Goal: Find specific page/section: Find specific page/section

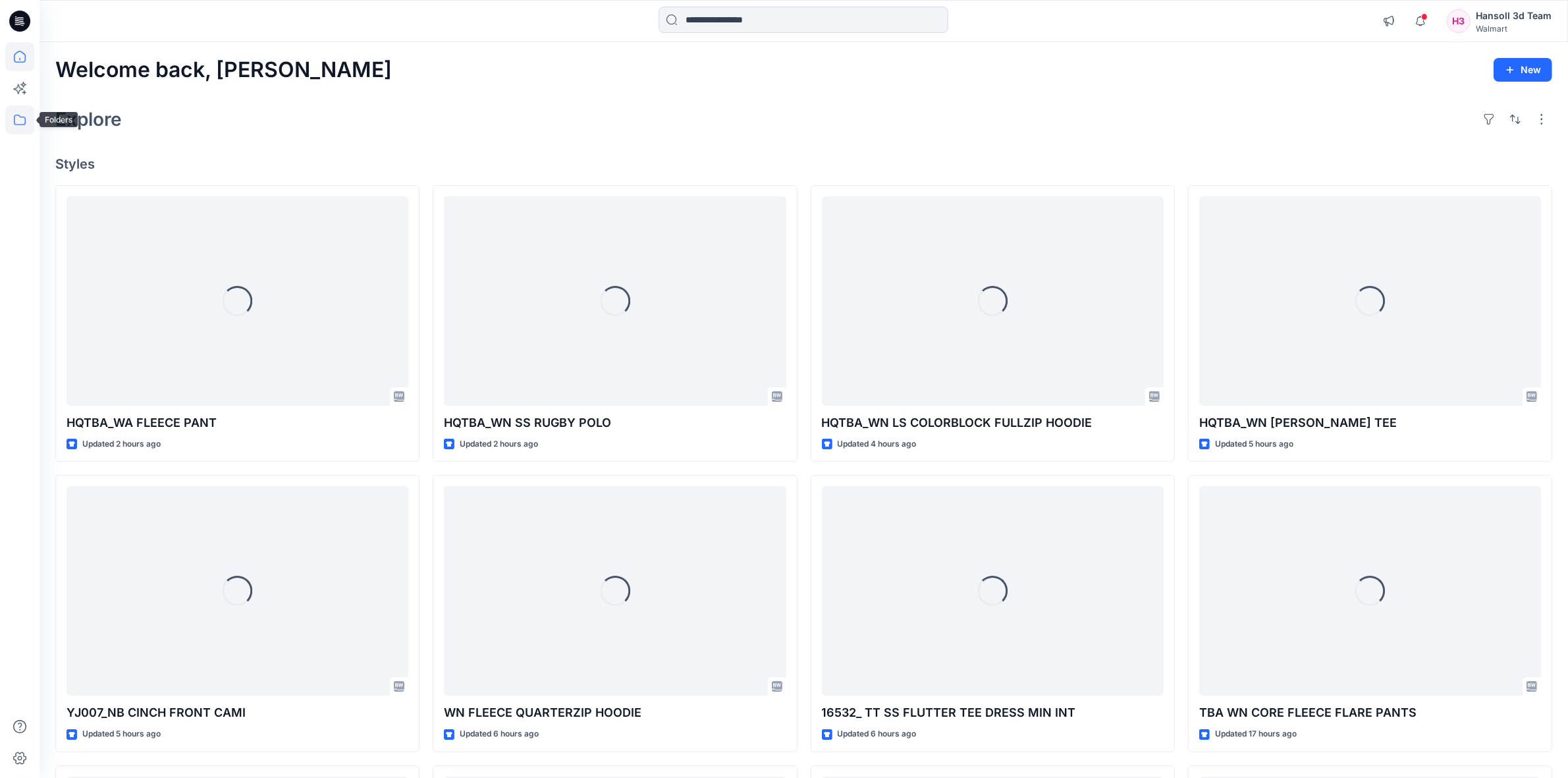
click at [17, 128] on icon at bounding box center [19, 119] width 29 height 29
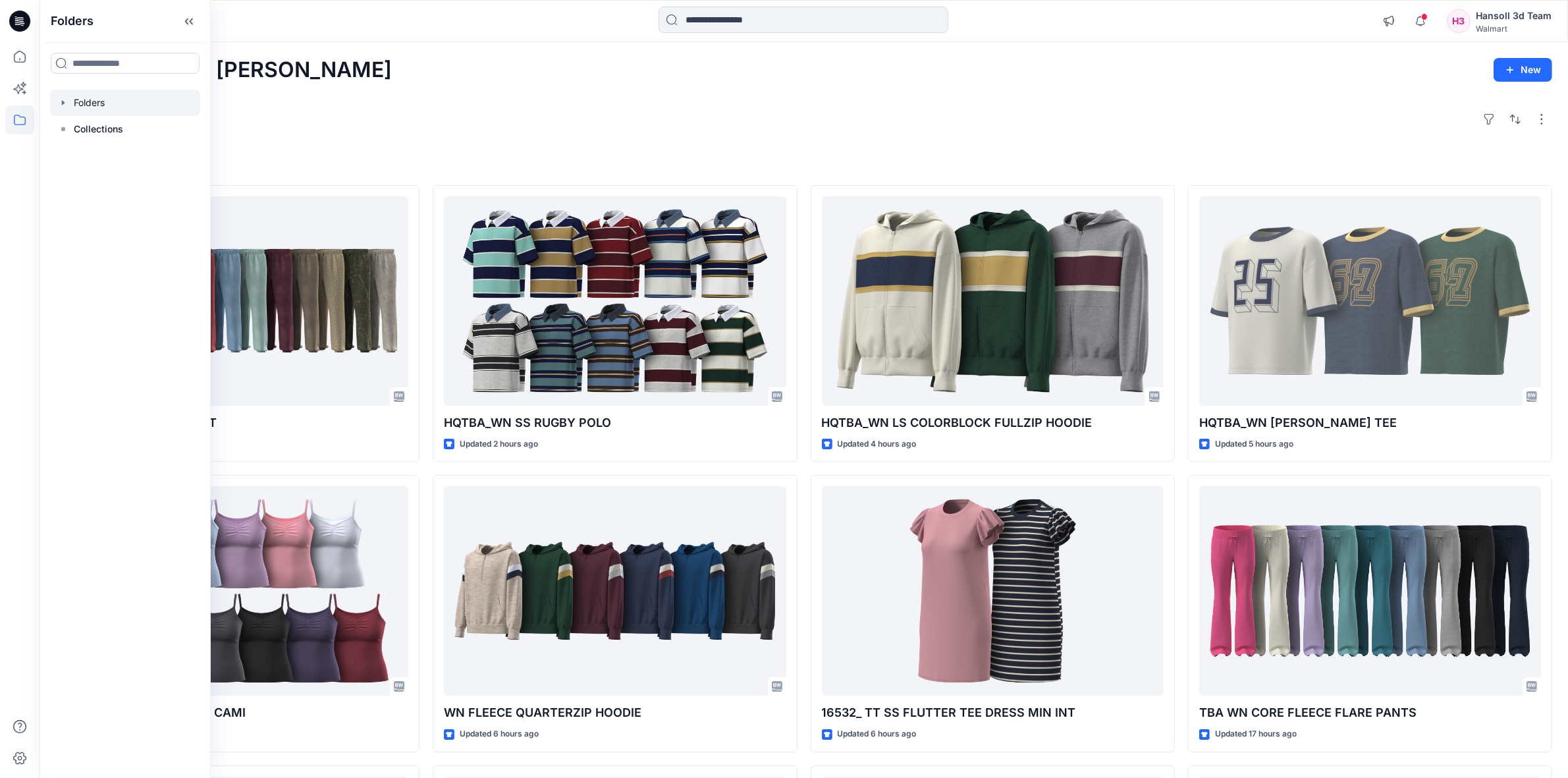
click at [122, 109] on div at bounding box center [124, 102] width 150 height 27
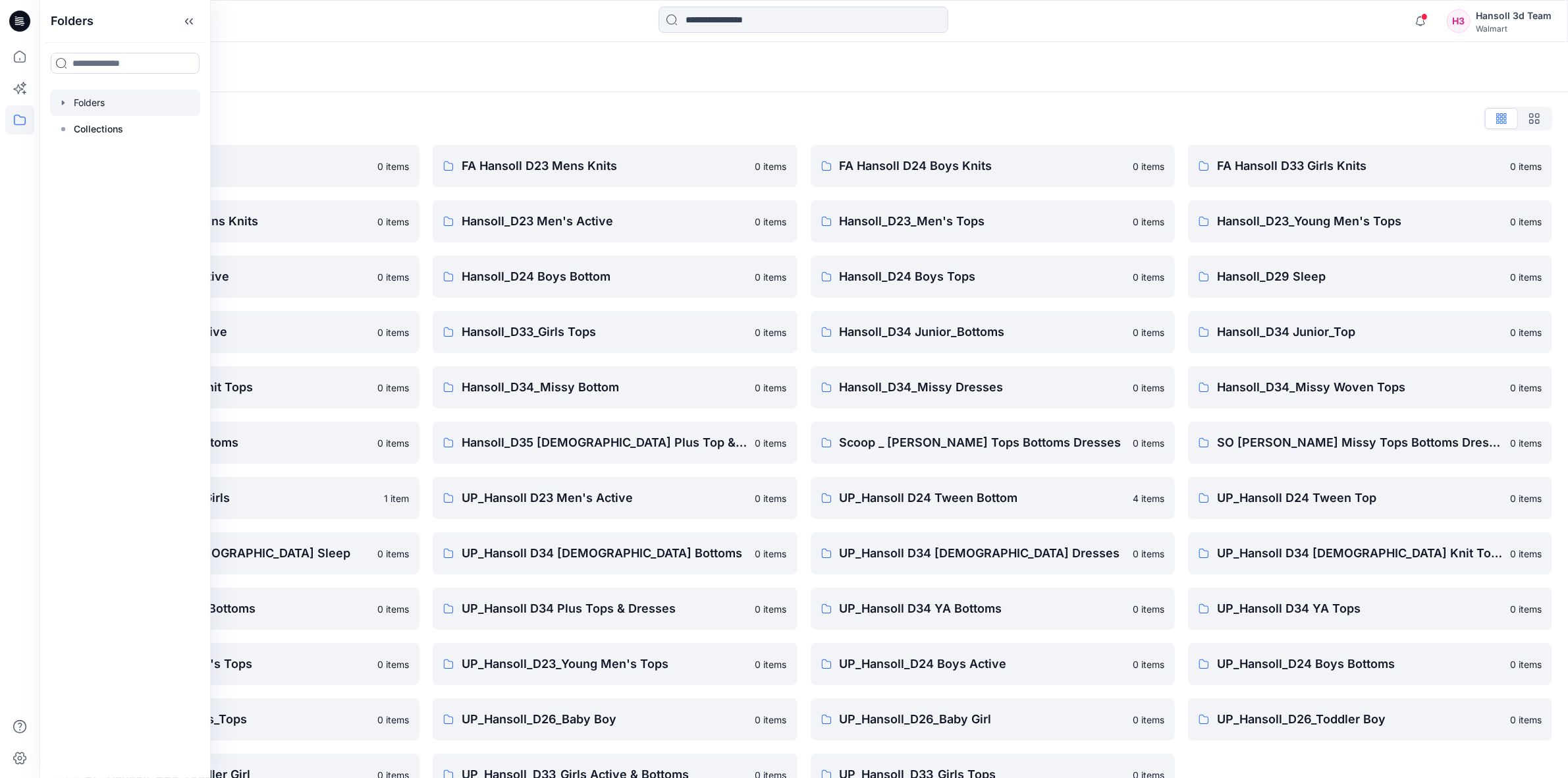
drag, startPoint x: 277, startPoint y: 17, endPoint x: 308, endPoint y: 99, distance: 87.7
click at [278, 17] on div at bounding box center [230, 20] width 382 height 29
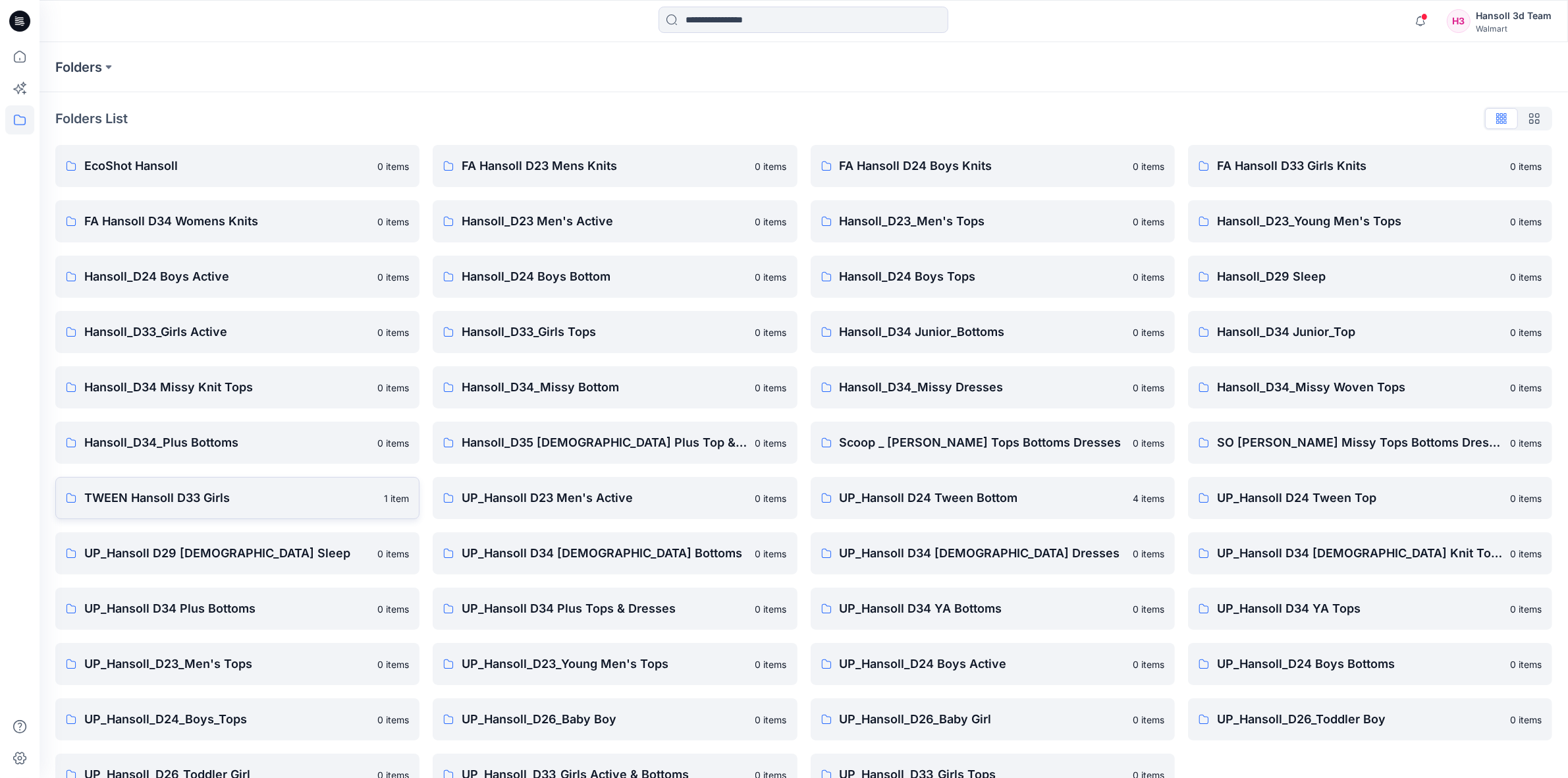
click at [165, 510] on link "TWEEN Hansoll D33 Girls 1 item" at bounding box center [237, 498] width 364 height 42
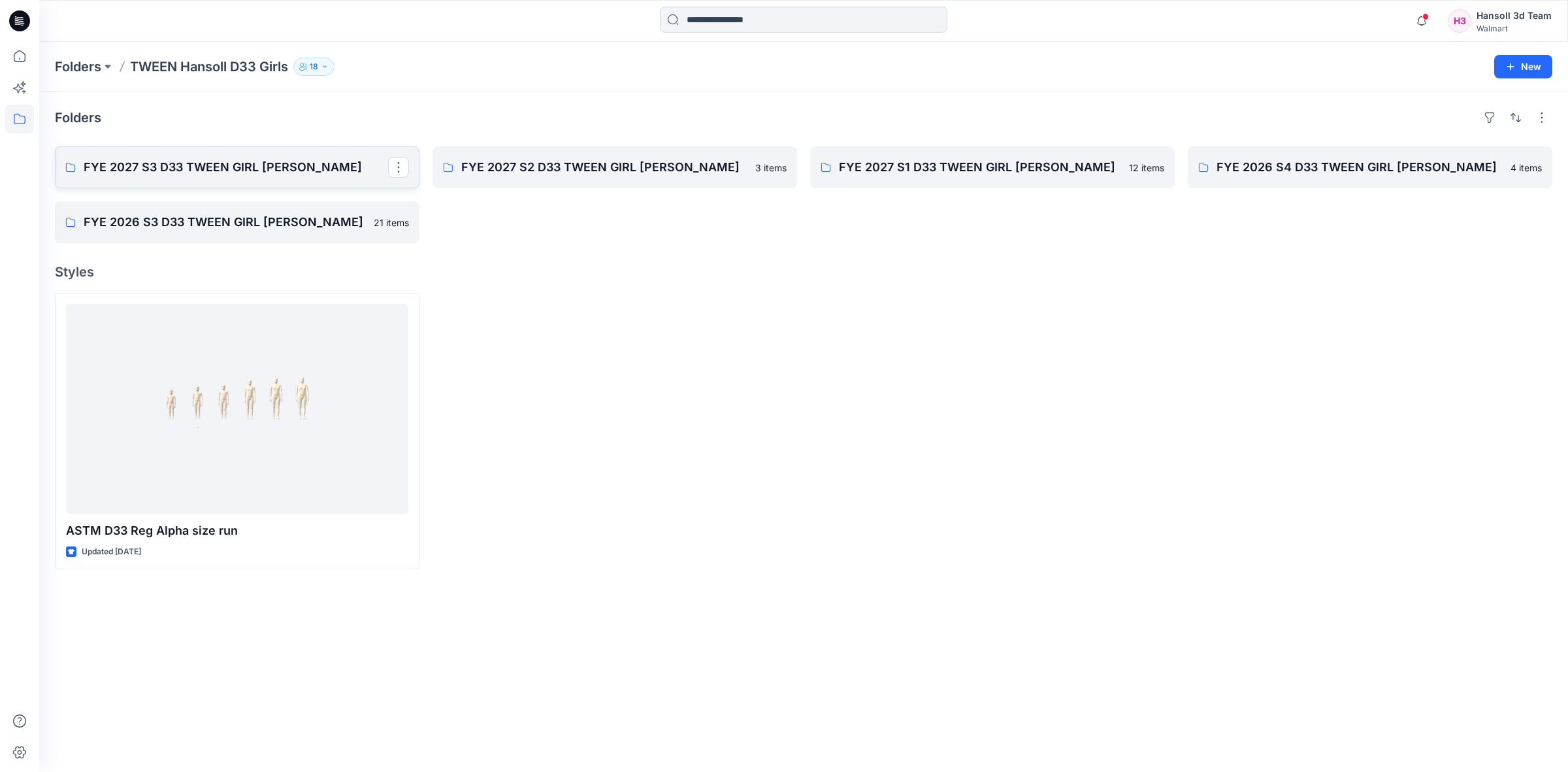
click at [216, 180] on link "FYE 2027 S3 D33 TWEEN GIRL [PERSON_NAME]" at bounding box center [237, 167] width 365 height 42
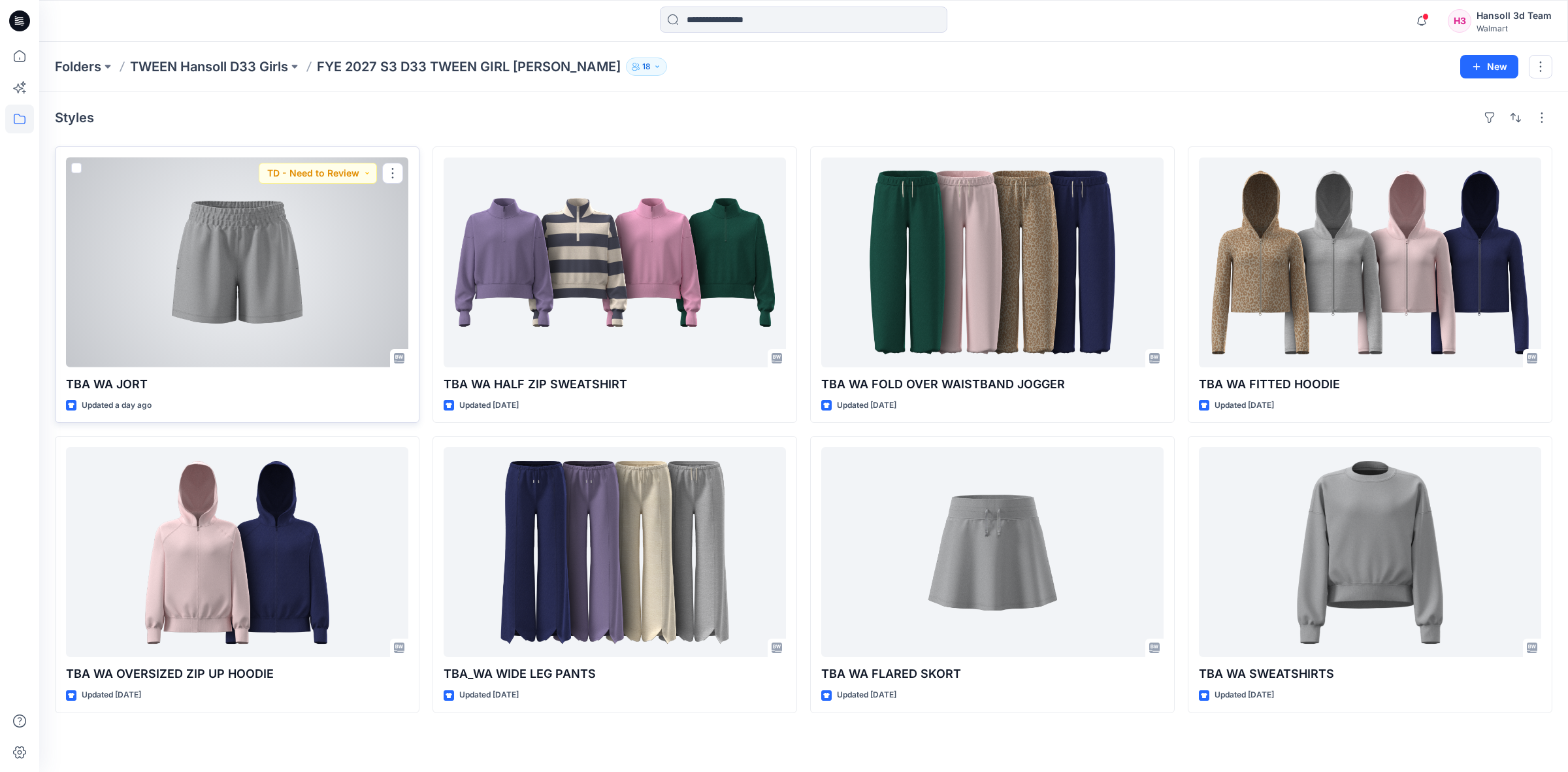
click at [290, 271] on div at bounding box center [237, 262] width 343 height 210
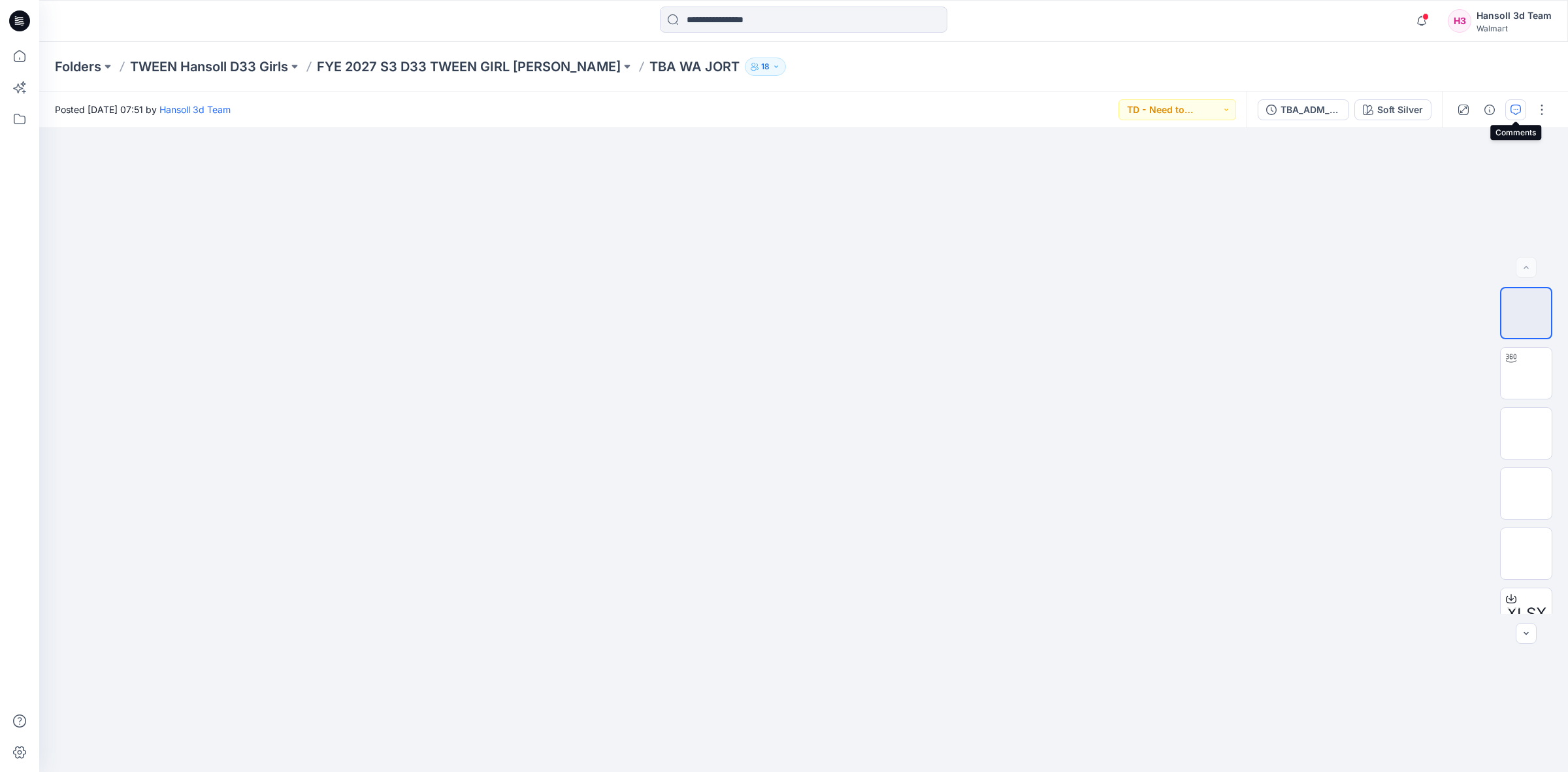
click at [1513, 107] on icon "button" at bounding box center [1515, 109] width 10 height 10
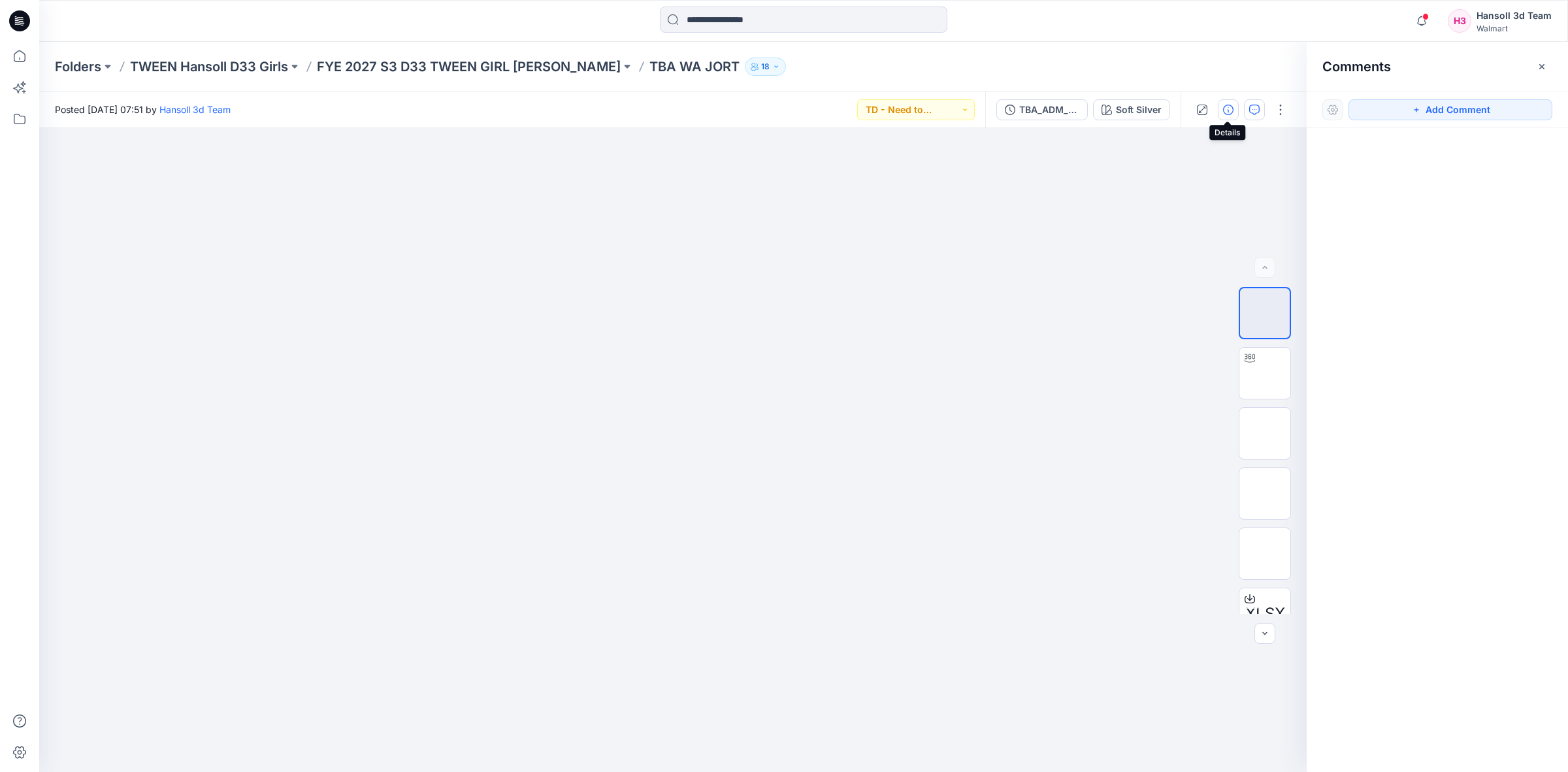
click at [1221, 113] on button "button" at bounding box center [1228, 110] width 21 height 21
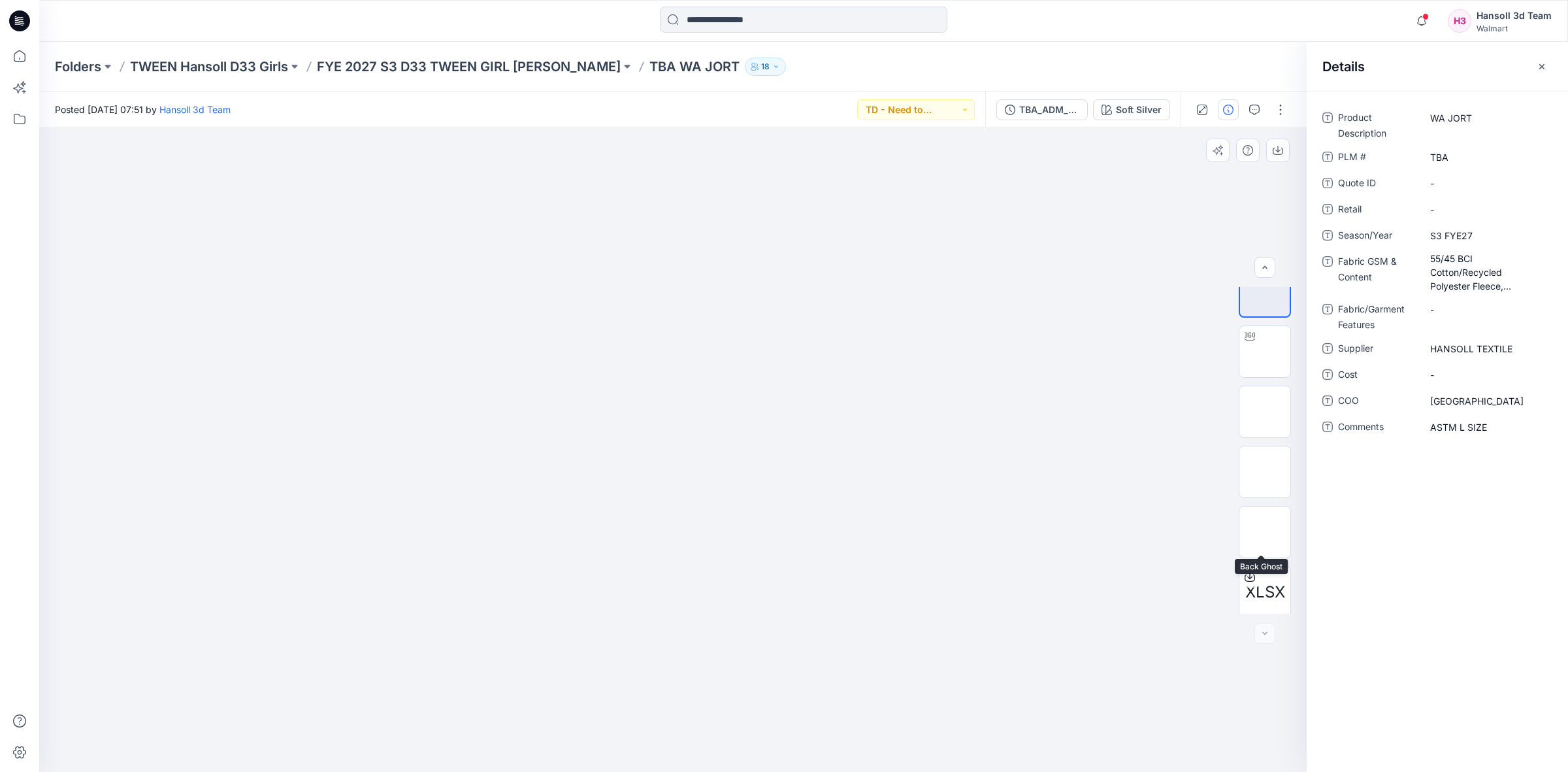
scroll to position [26, 0]
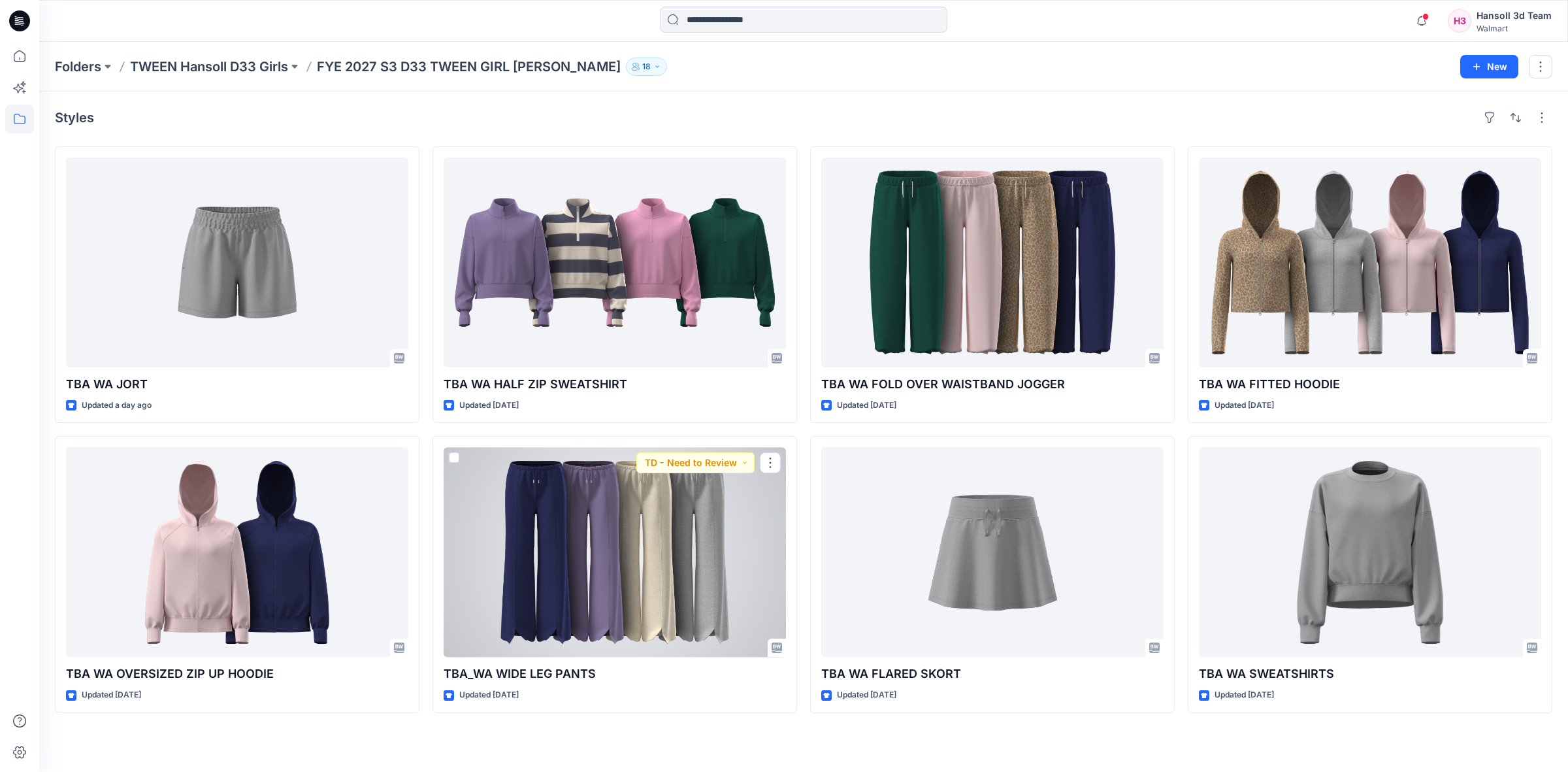
click at [540, 534] on div at bounding box center [615, 552] width 343 height 210
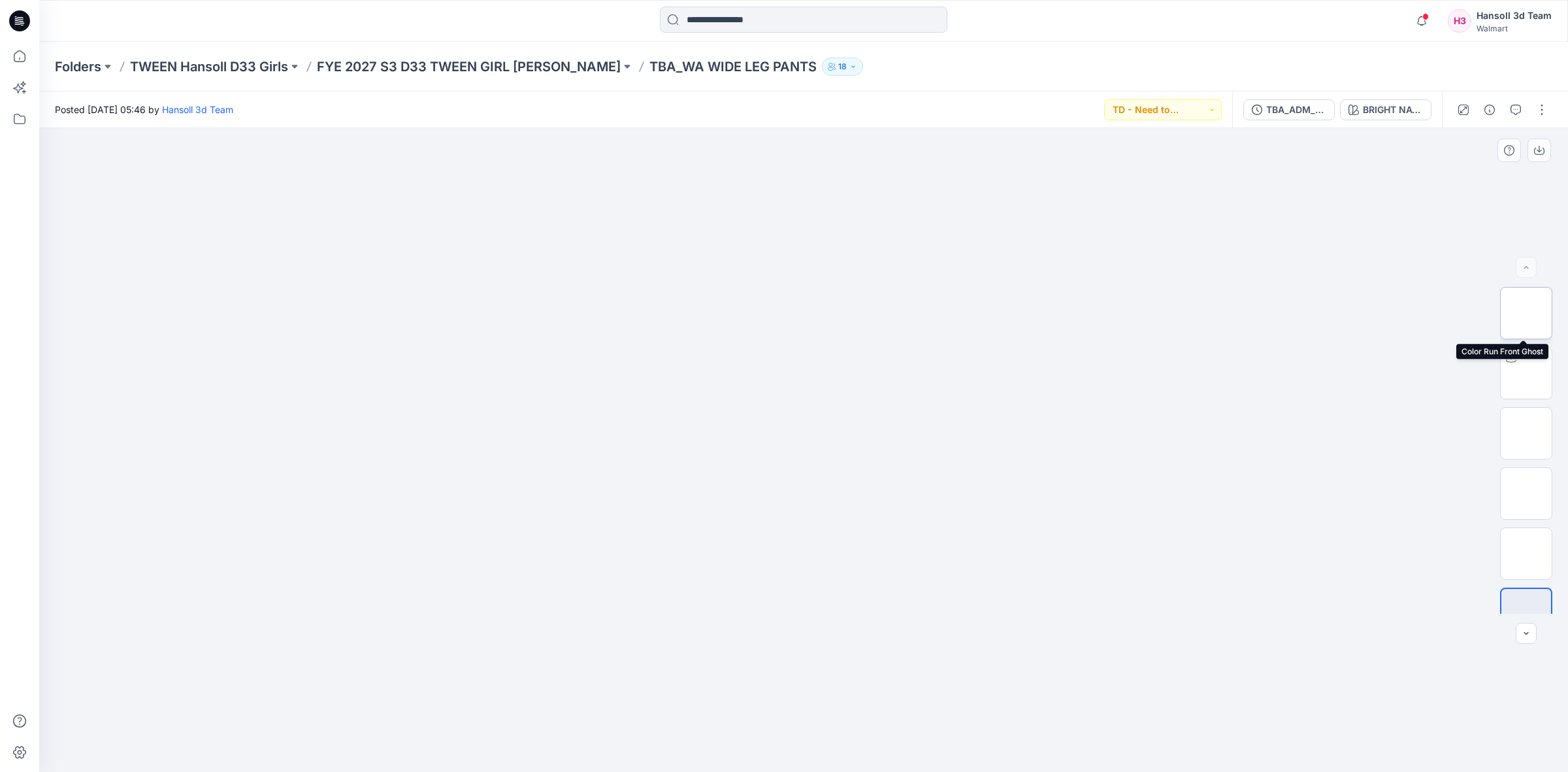
click at [1527, 313] on img at bounding box center [1527, 313] width 0 height 0
drag, startPoint x: 1508, startPoint y: 368, endPoint x: 1475, endPoint y: 376, distance: 34.0
click at [1527, 373] on img at bounding box center [1527, 373] width 0 height 0
click at [1353, 347] on div at bounding box center [804, 449] width 1530 height 643
click at [1462, 109] on icon "button" at bounding box center [1463, 109] width 10 height 10
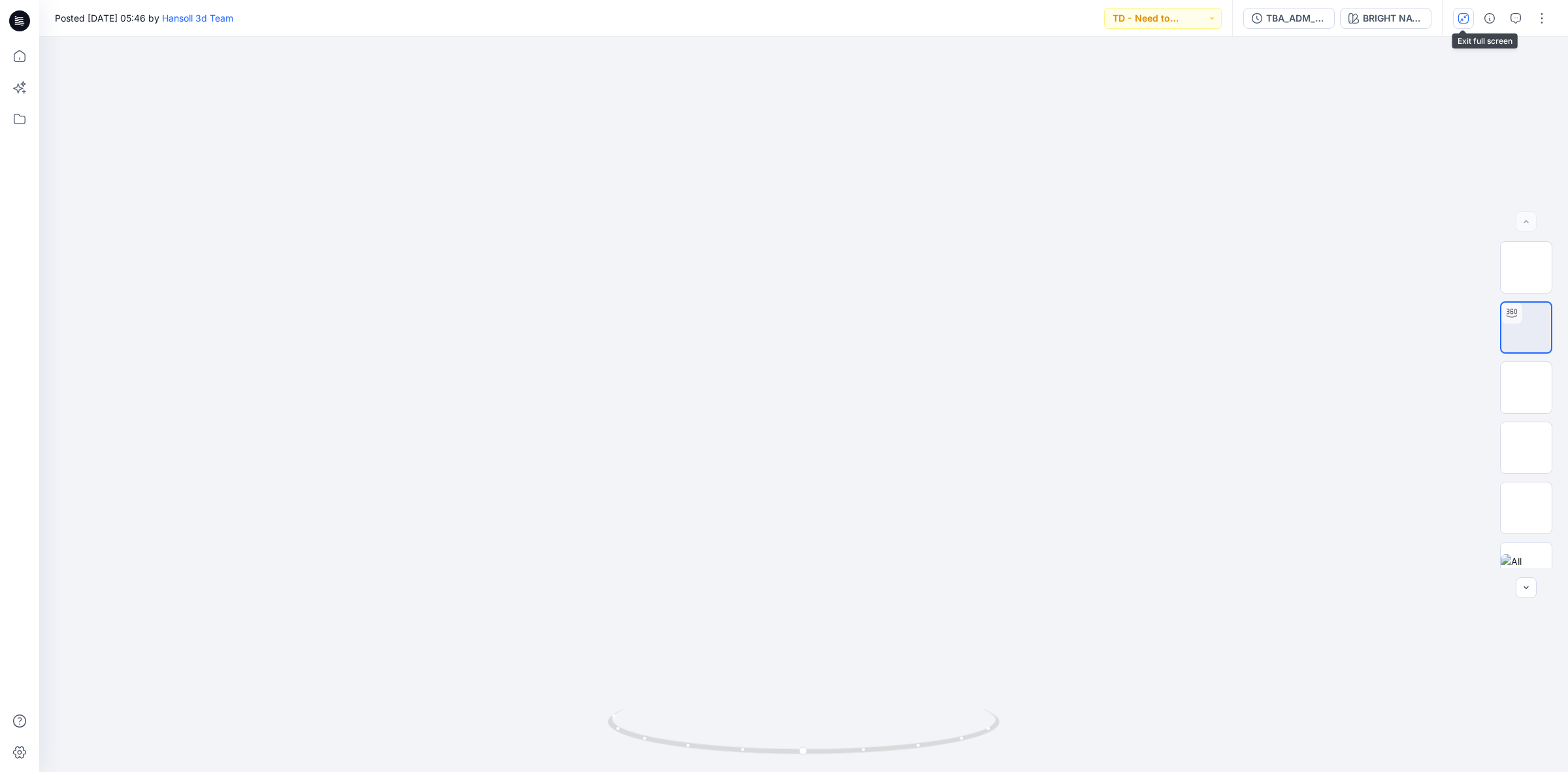
drag, startPoint x: 1461, startPoint y: 17, endPoint x: 1454, endPoint y: 102, distance: 85.3
click at [1461, 19] on icon "button" at bounding box center [1463, 17] width 10 height 10
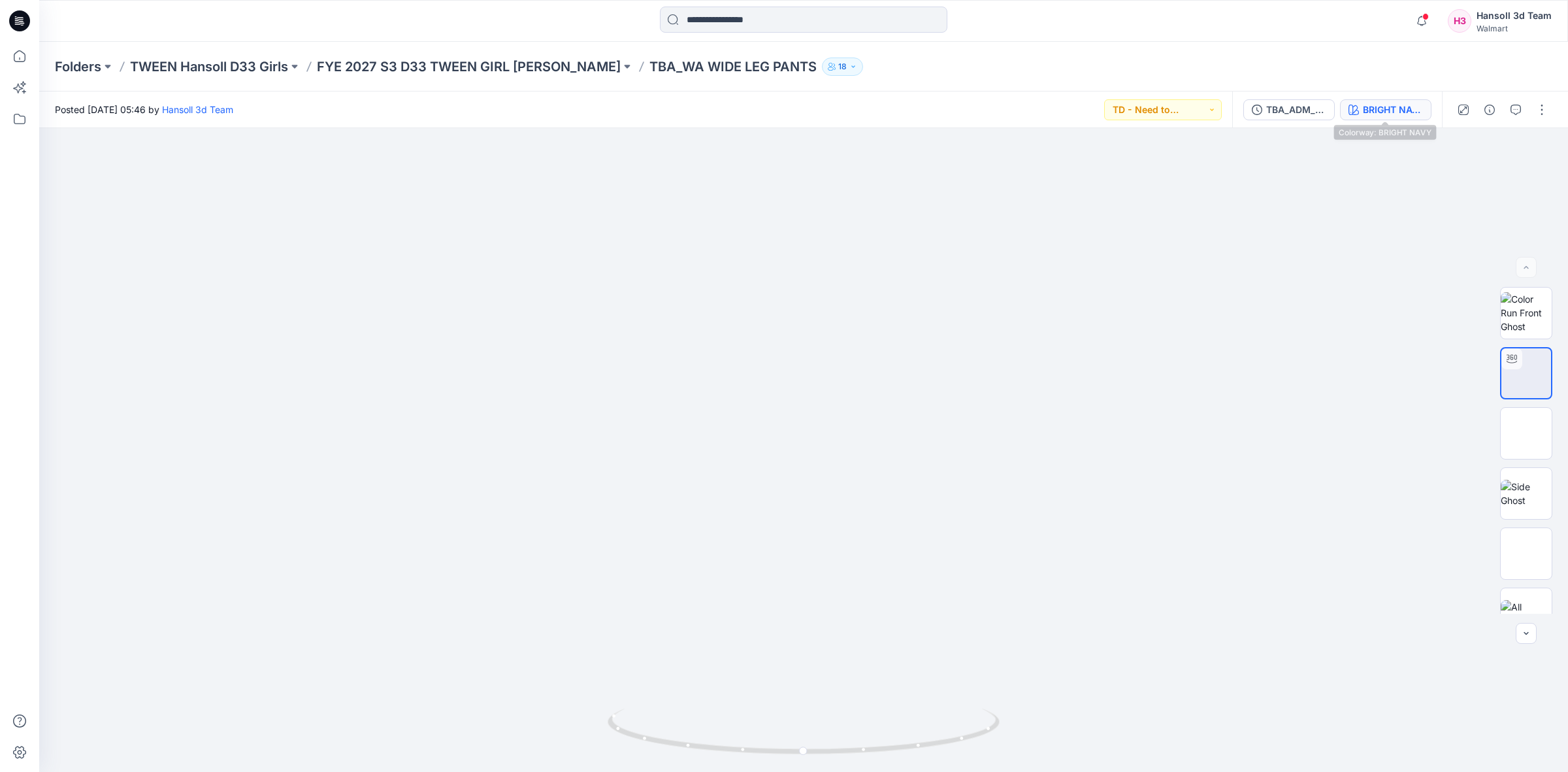
click at [1401, 111] on div "BRIGHT NAVY" at bounding box center [1393, 110] width 60 height 15
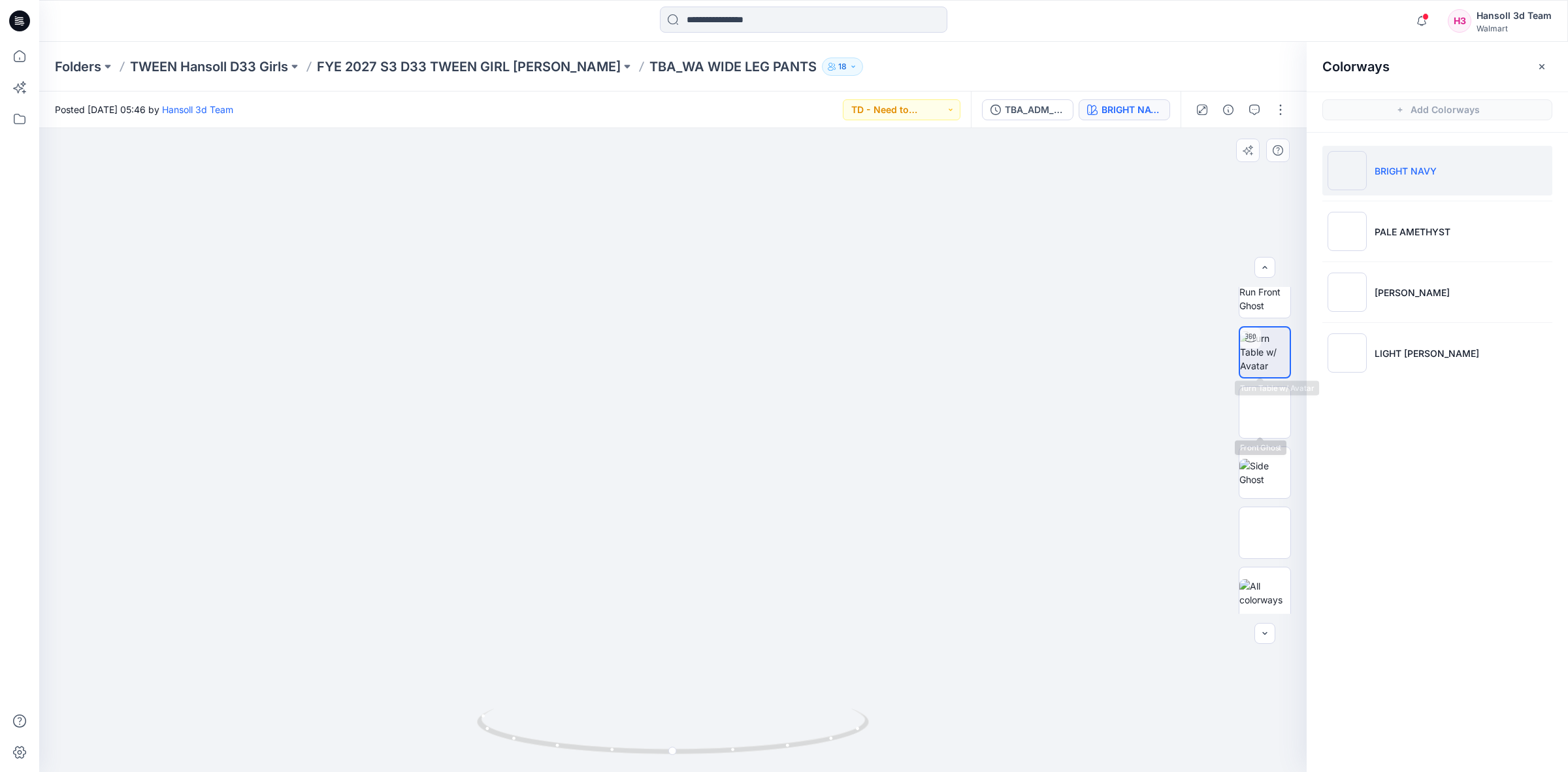
scroll to position [26, 0]
click at [1194, 115] on button "button" at bounding box center [1202, 110] width 21 height 21
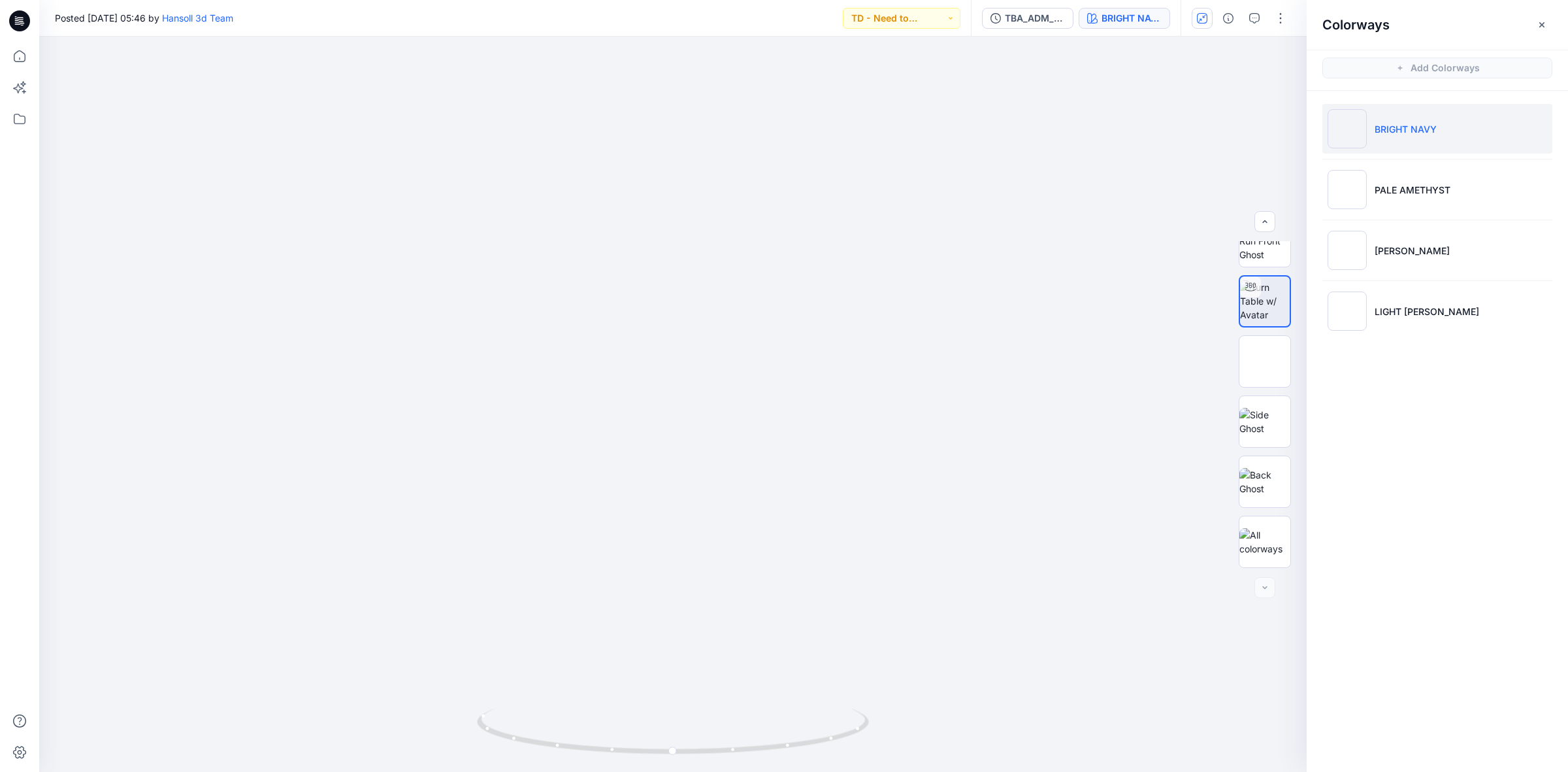
click at [1203, 26] on button "button" at bounding box center [1202, 18] width 21 height 21
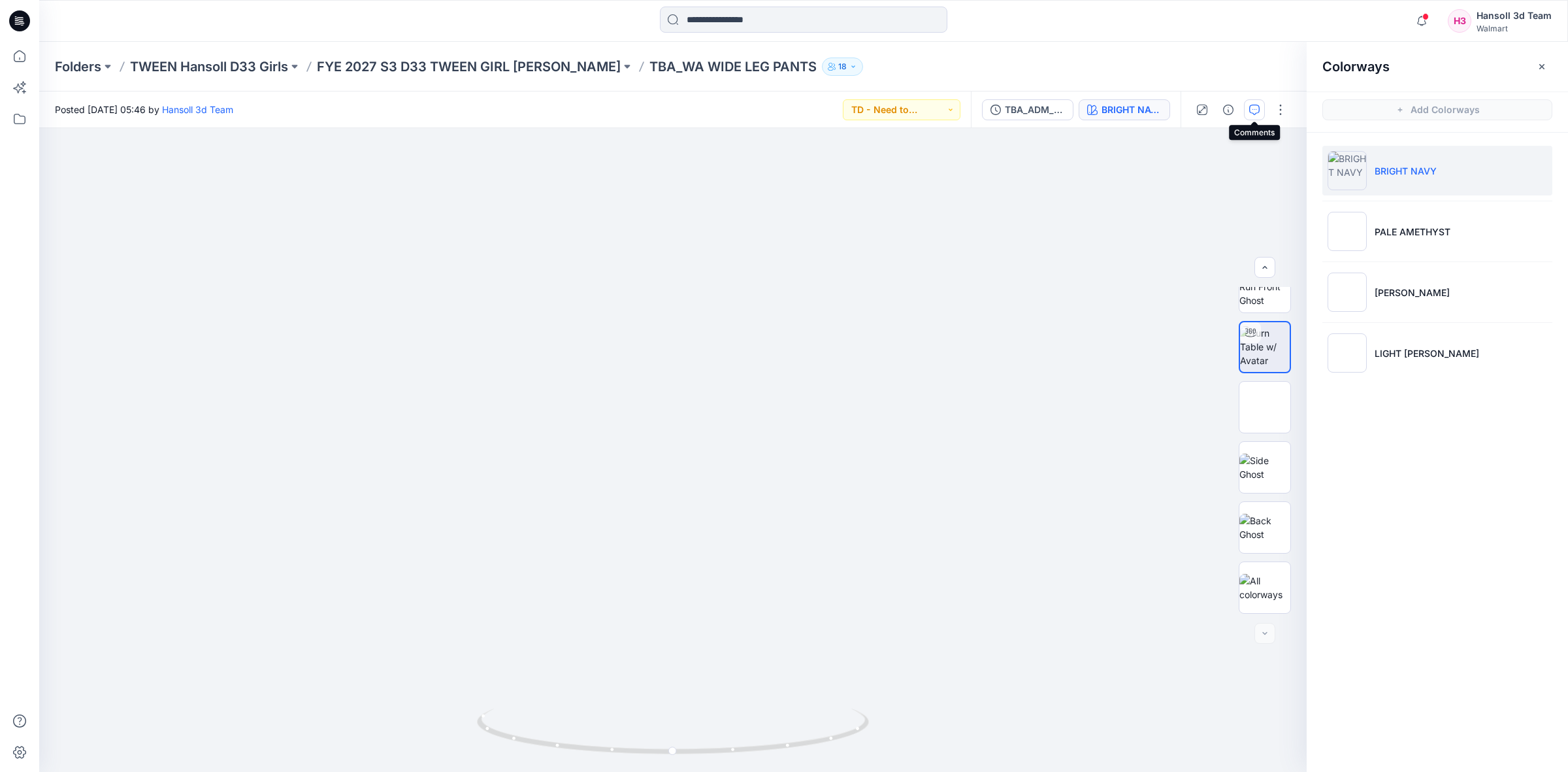
click at [1260, 110] on button "button" at bounding box center [1255, 110] width 21 height 21
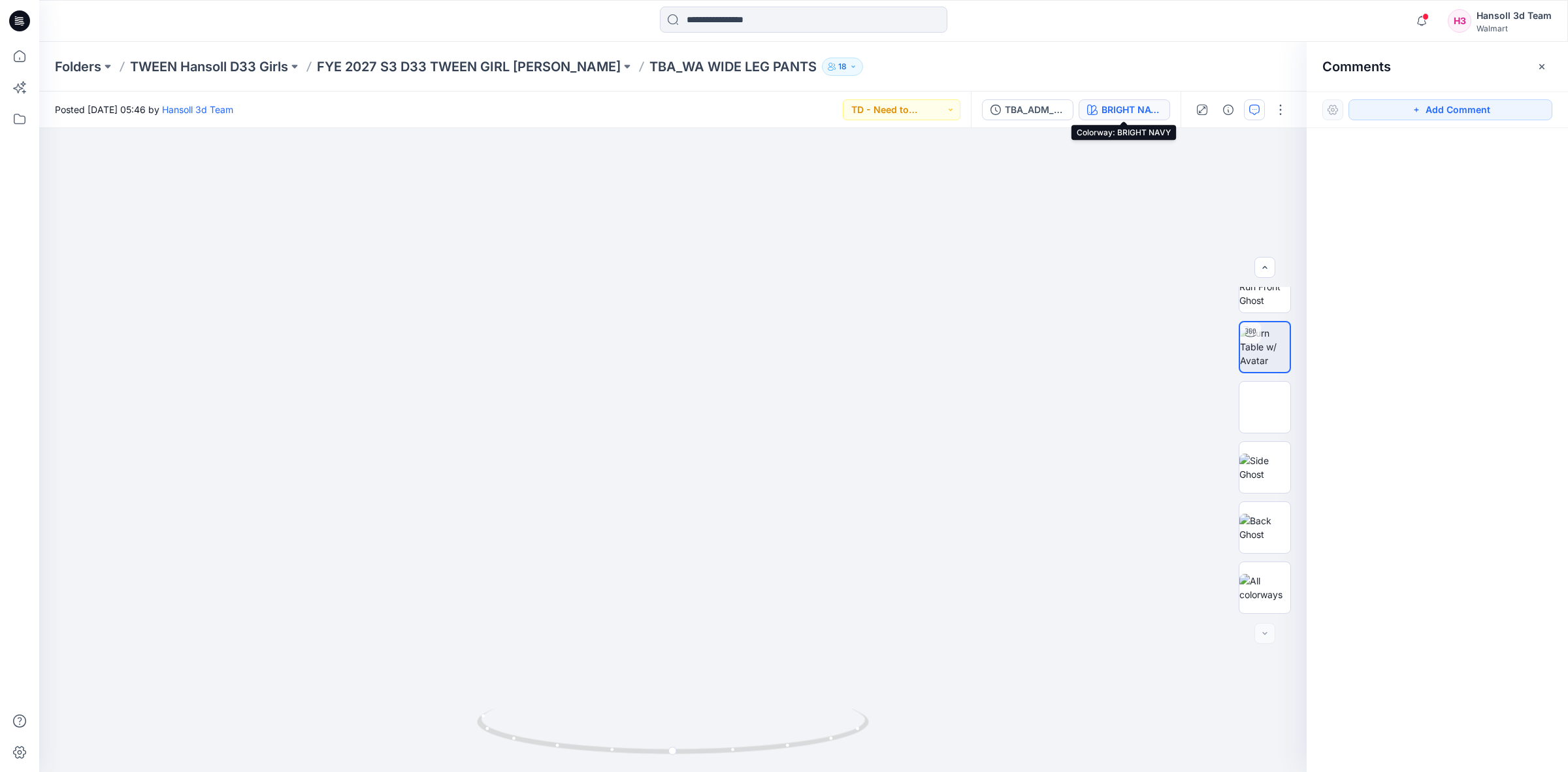
click at [1107, 114] on div "BRIGHT NAVY" at bounding box center [1132, 110] width 60 height 15
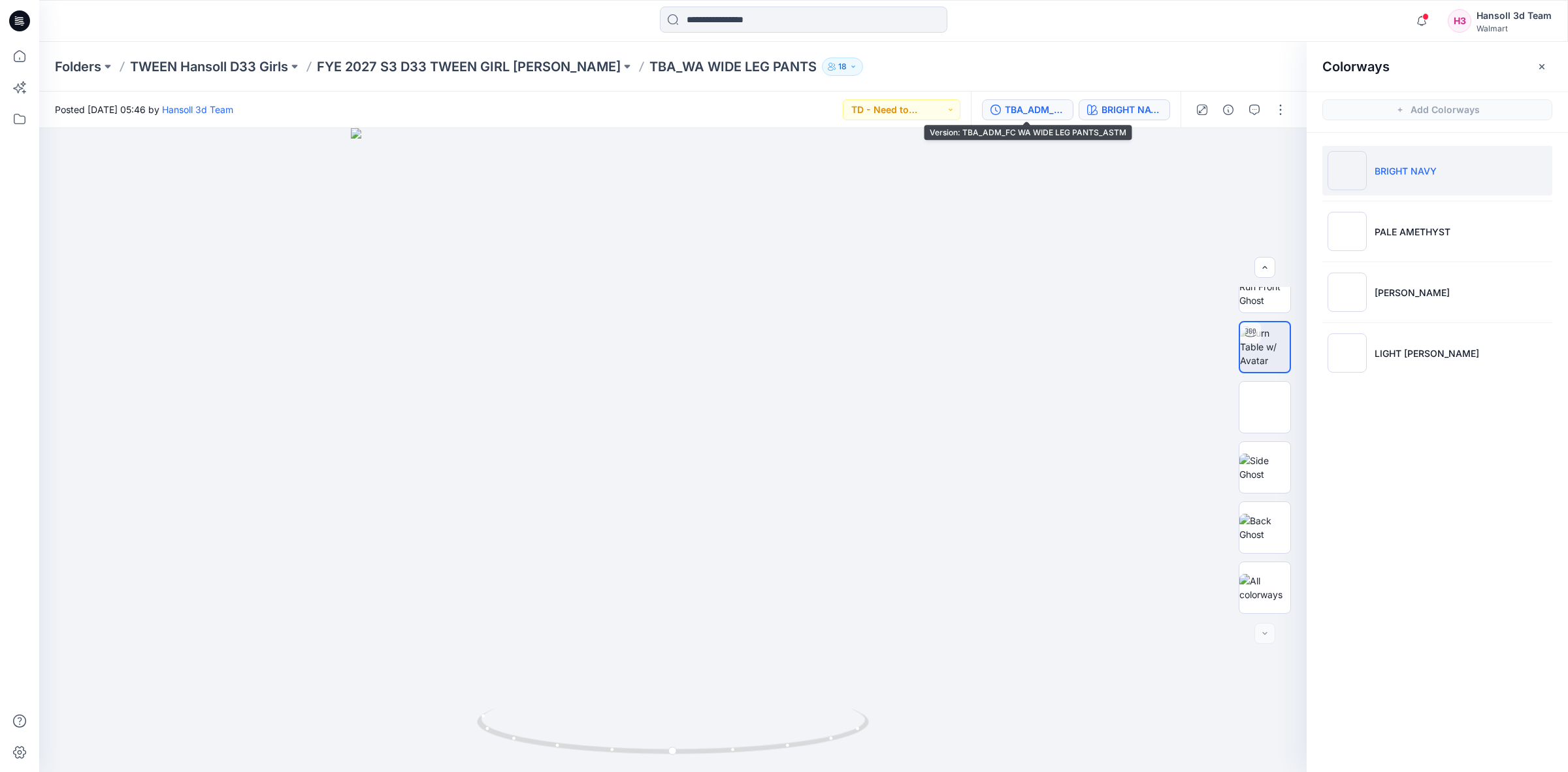
click at [1045, 111] on div "TBA_ADM_FC WA WIDE LEG PANTS_ASTM" at bounding box center [1035, 110] width 60 height 15
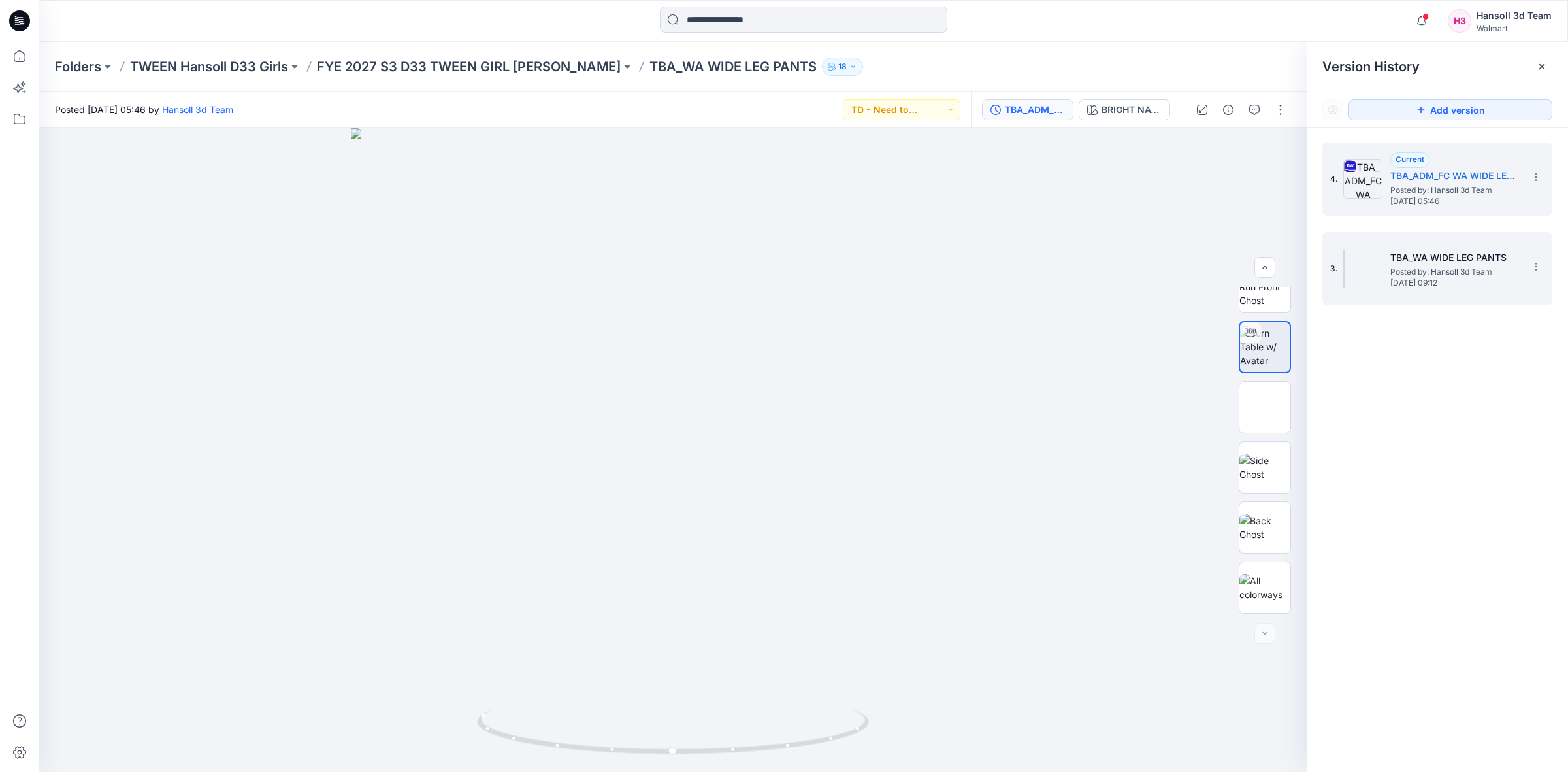
click at [1345, 262] on img at bounding box center [1343, 268] width 1 height 39
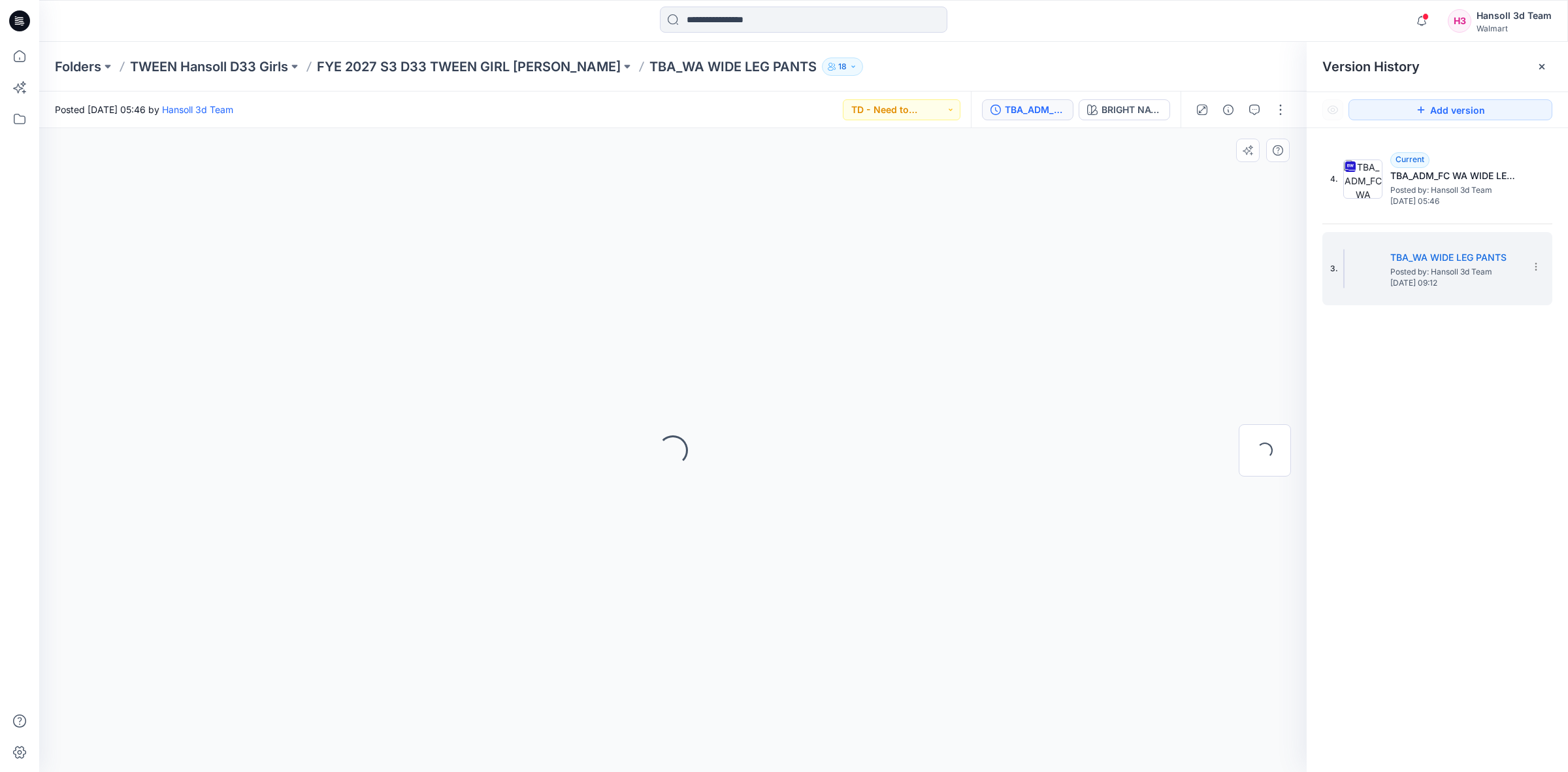
scroll to position [0, 0]
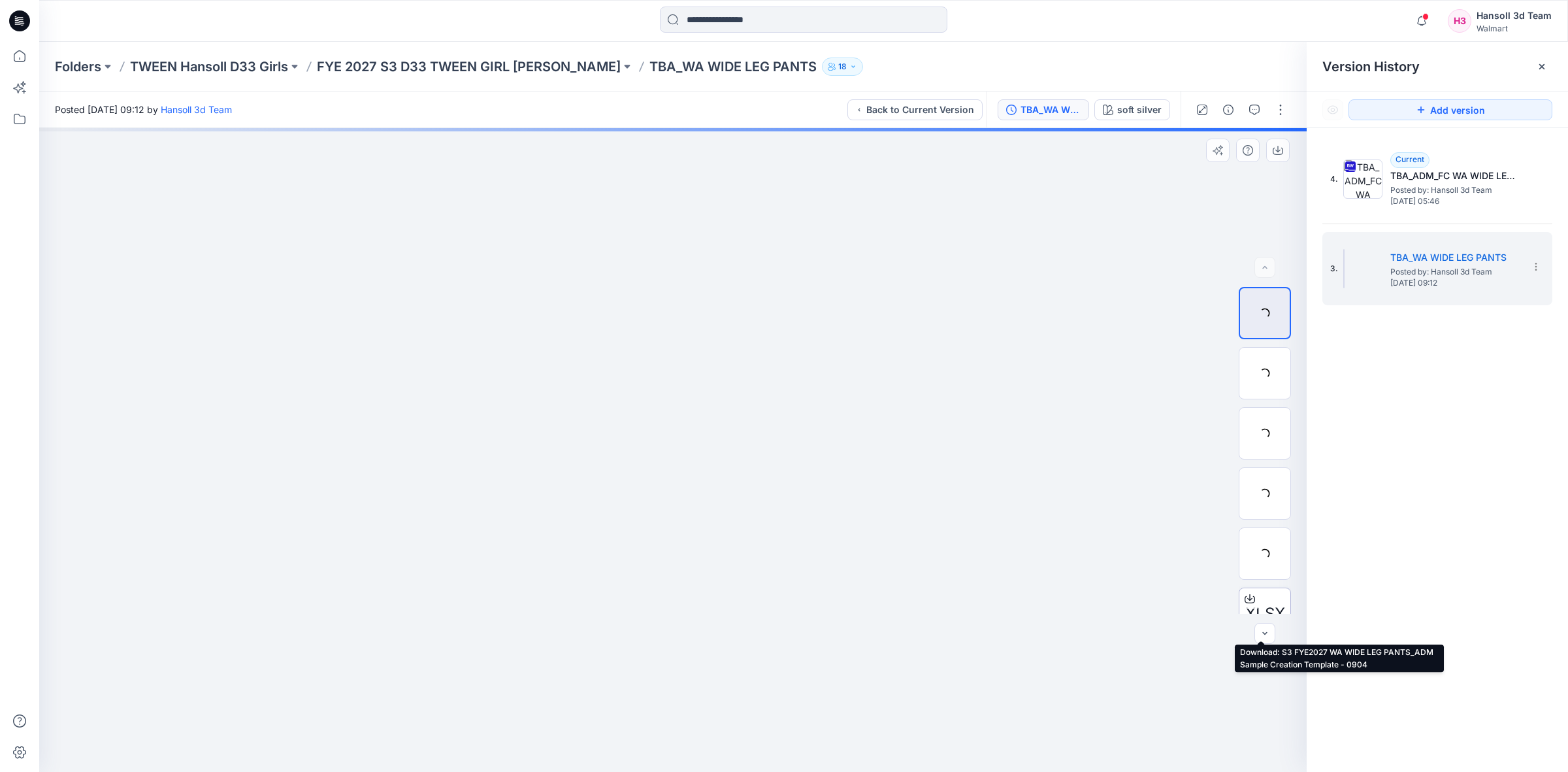
click at [1245, 593] on icon at bounding box center [1249, 598] width 10 height 10
